Goal: Task Accomplishment & Management: Use online tool/utility

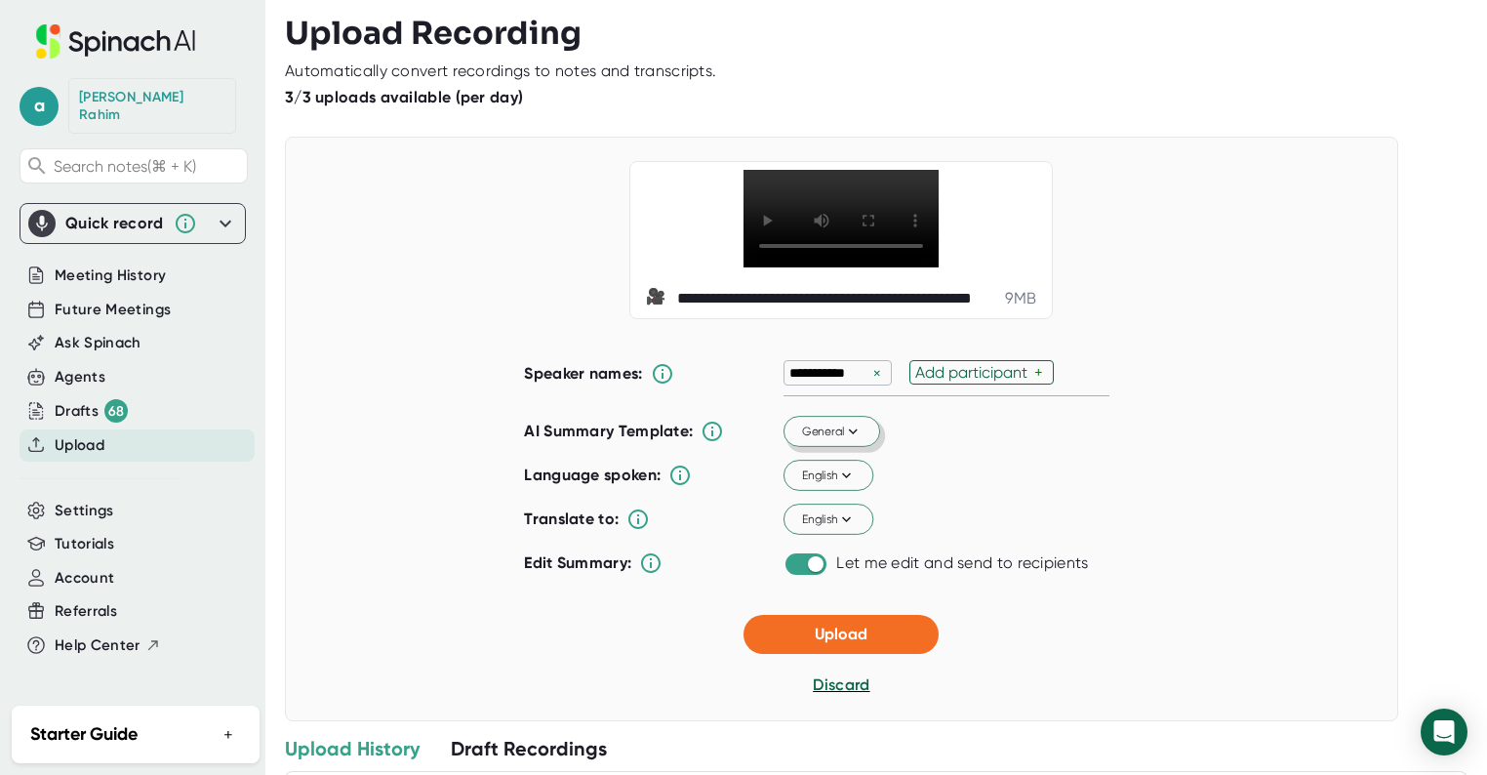
click at [828, 440] on span "General" at bounding box center [832, 431] width 60 height 18
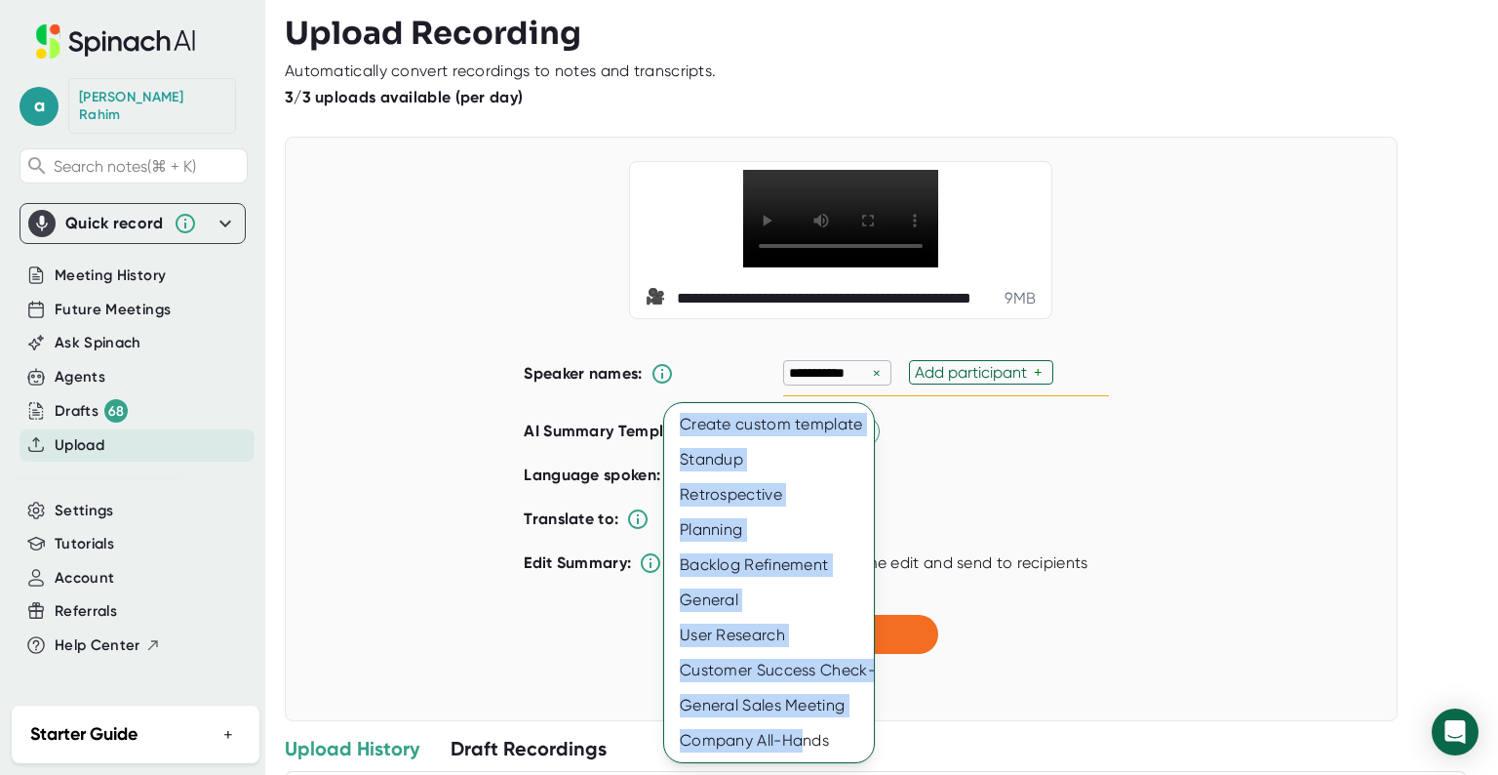
drag, startPoint x: 799, startPoint y: 735, endPoint x: 915, endPoint y: 555, distance: 213.8
click at [913, 556] on div "Create custom template Standup Retrospective Planning Backlog Refinement Genera…" at bounding box center [749, 387] width 1498 height 775
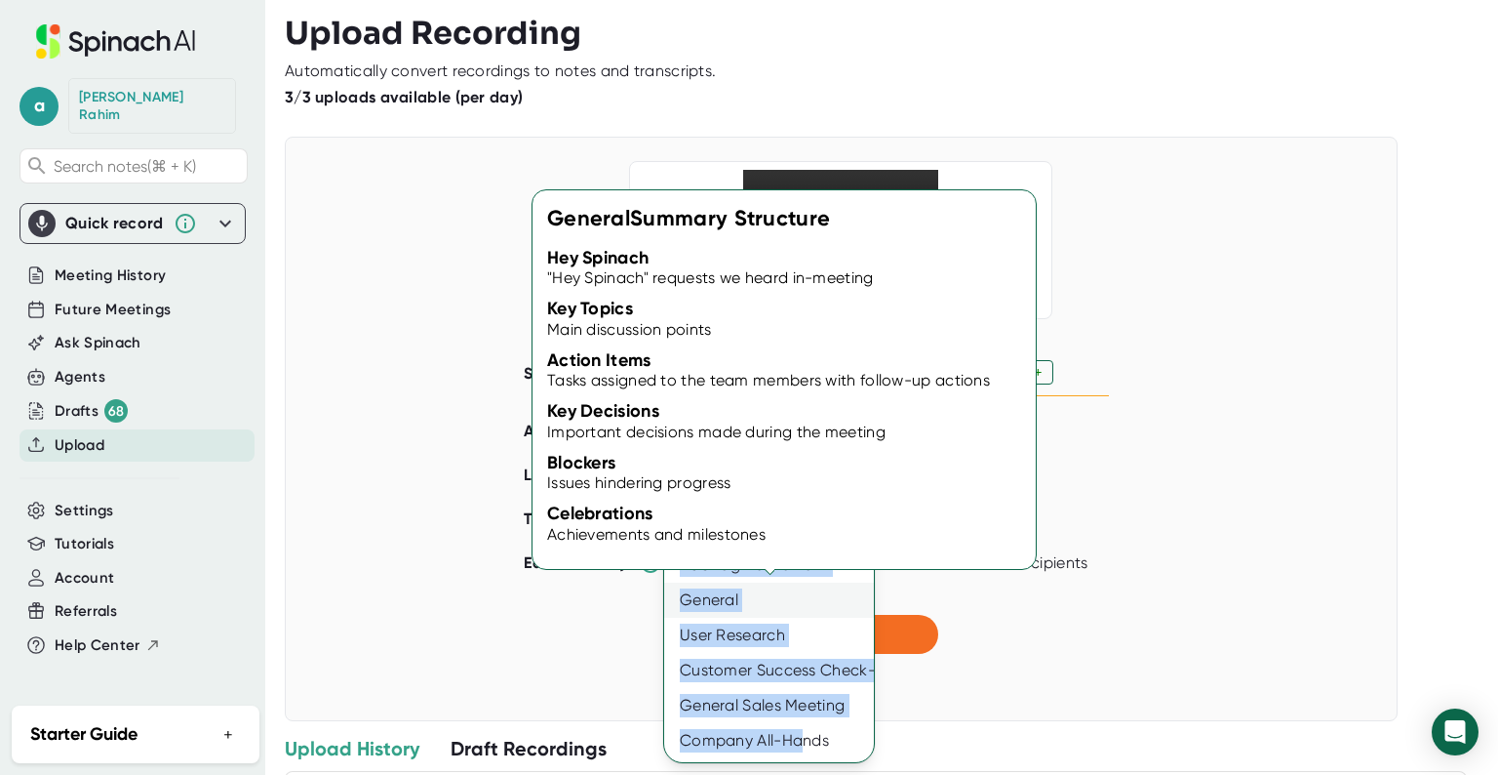
click at [713, 610] on div "General" at bounding box center [769, 599] width 210 height 35
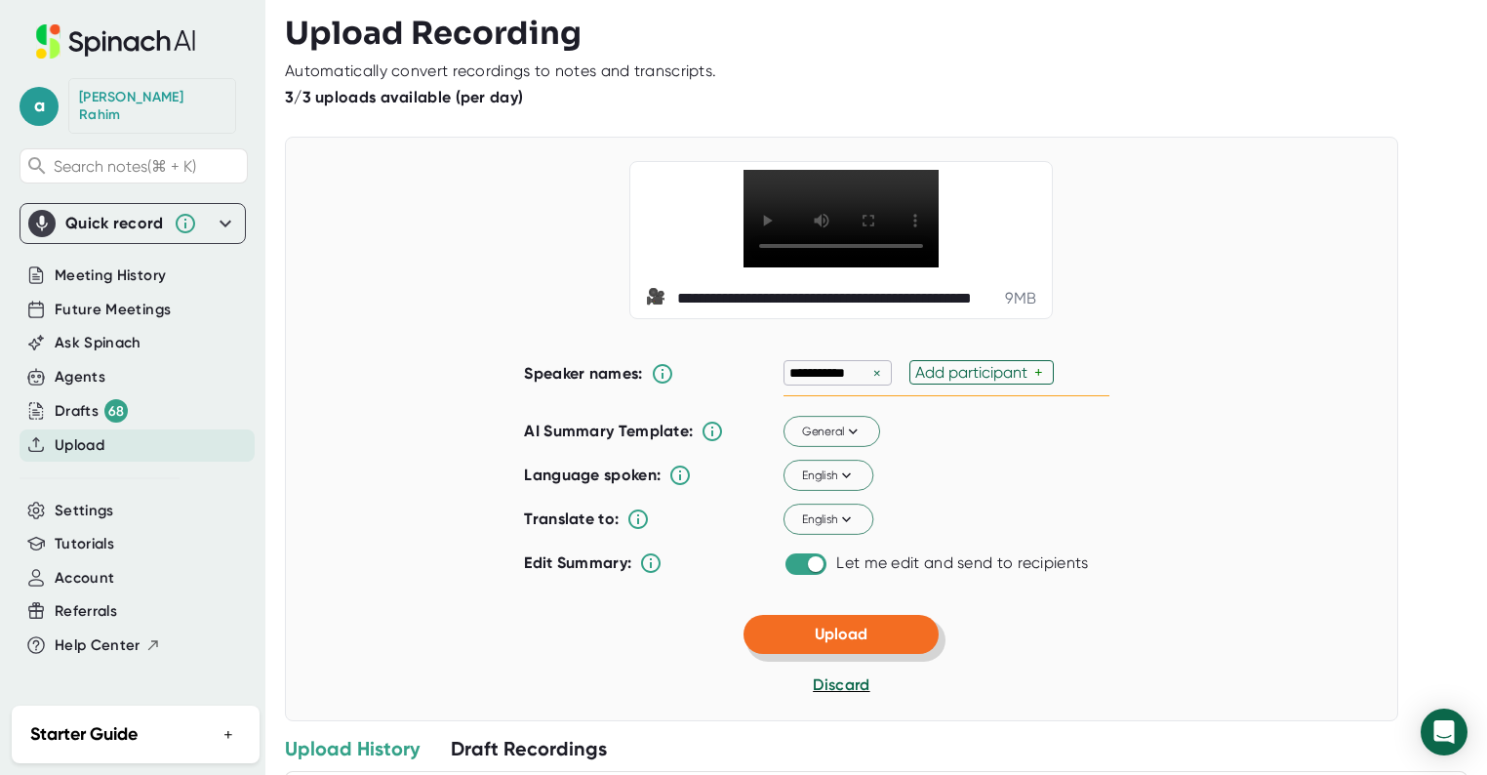
click at [864, 654] on button "Upload" at bounding box center [840, 634] width 195 height 39
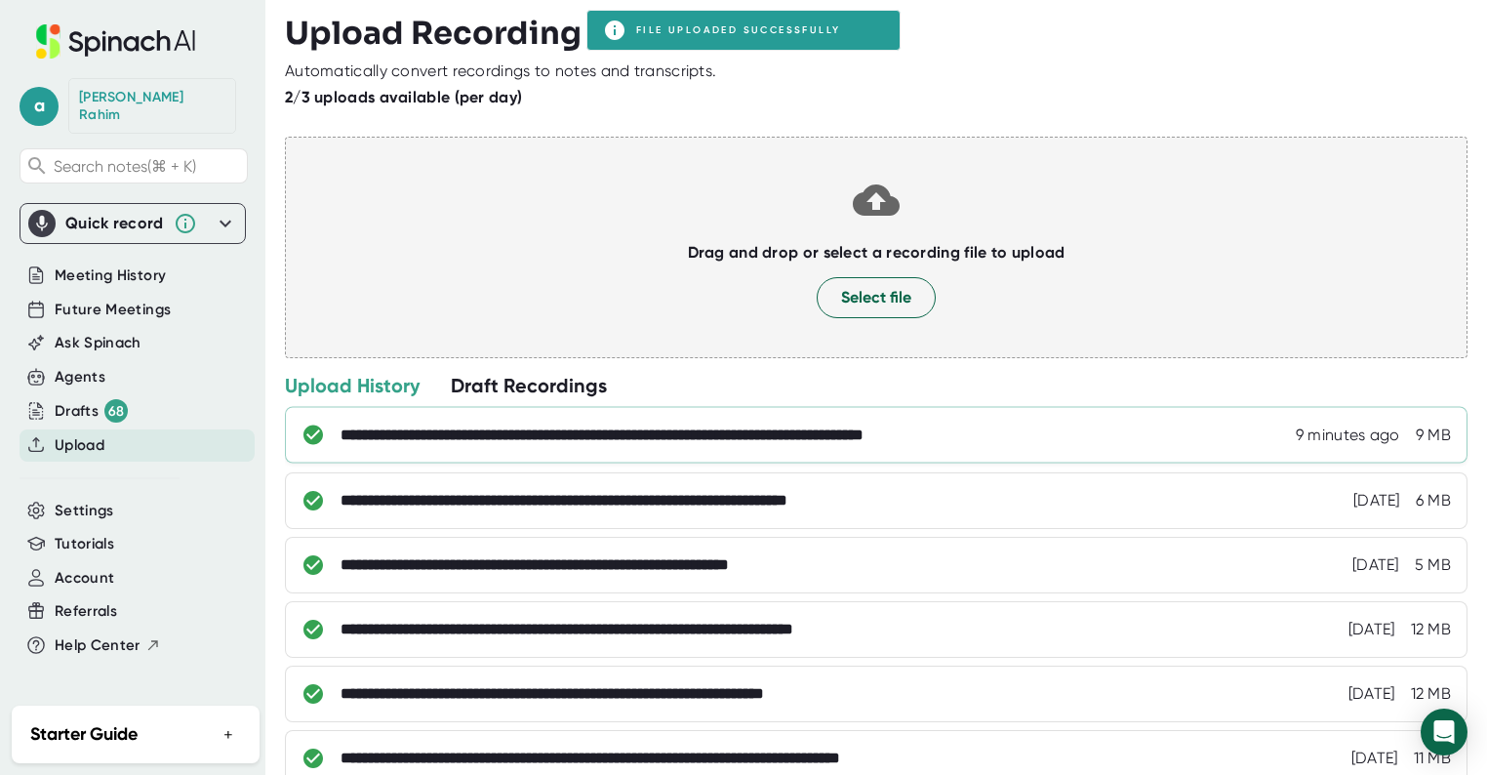
click at [649, 440] on div "**********" at bounding box center [684, 435] width 689 height 20
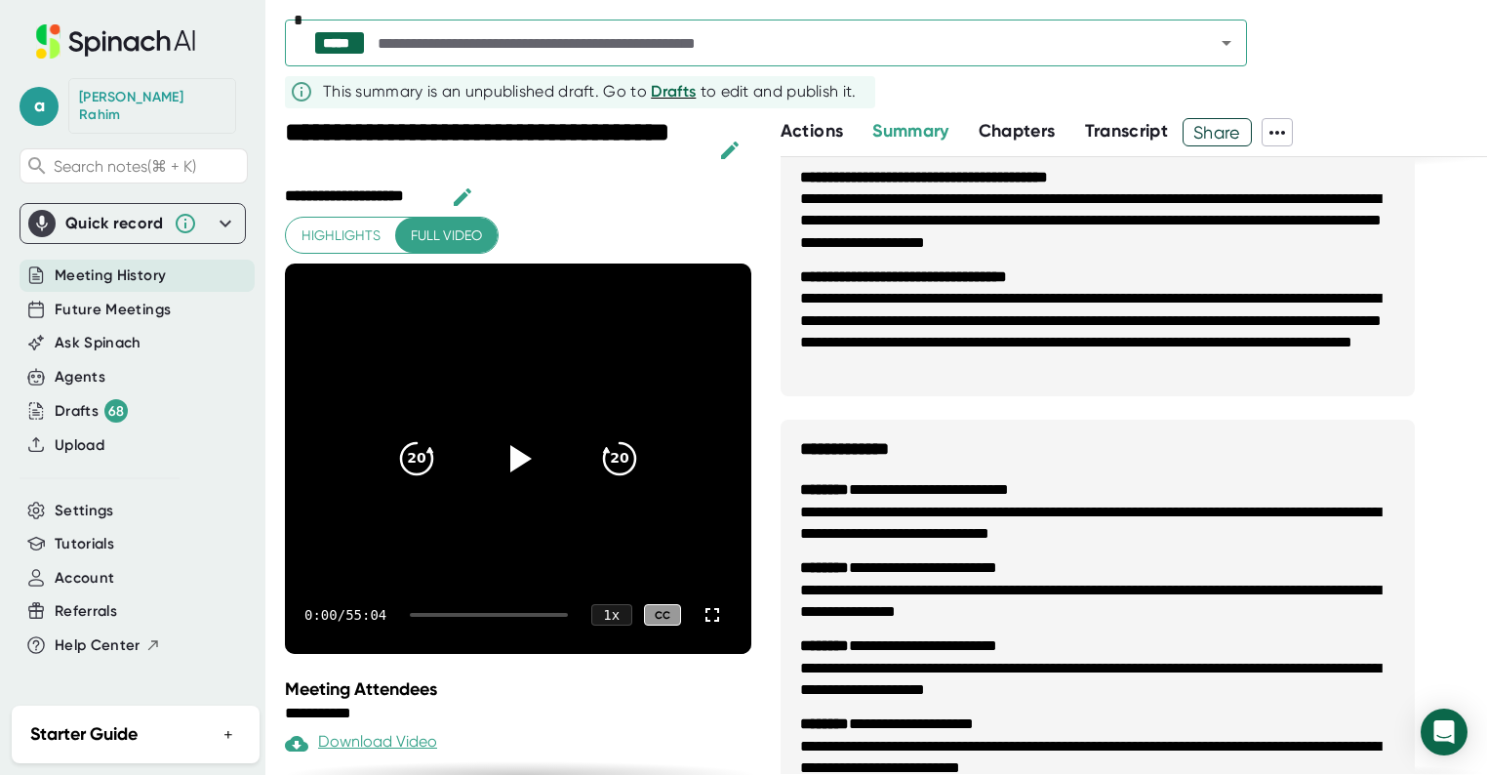
scroll to position [570, 0]
